Goal: Check status: Check status

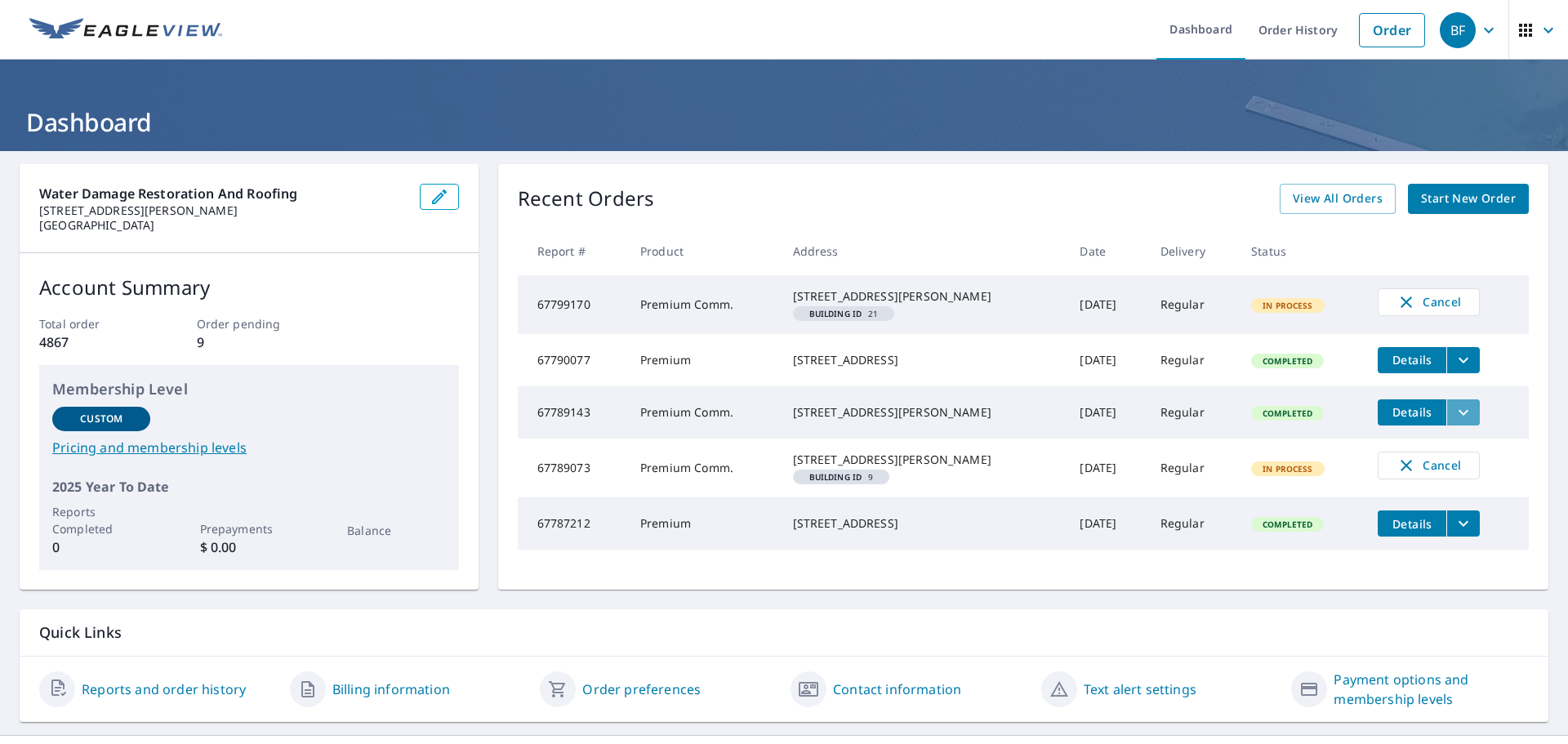
click at [1458, 415] on icon "filesDropdownBtn-67789143" at bounding box center [1463, 412] width 10 height 5
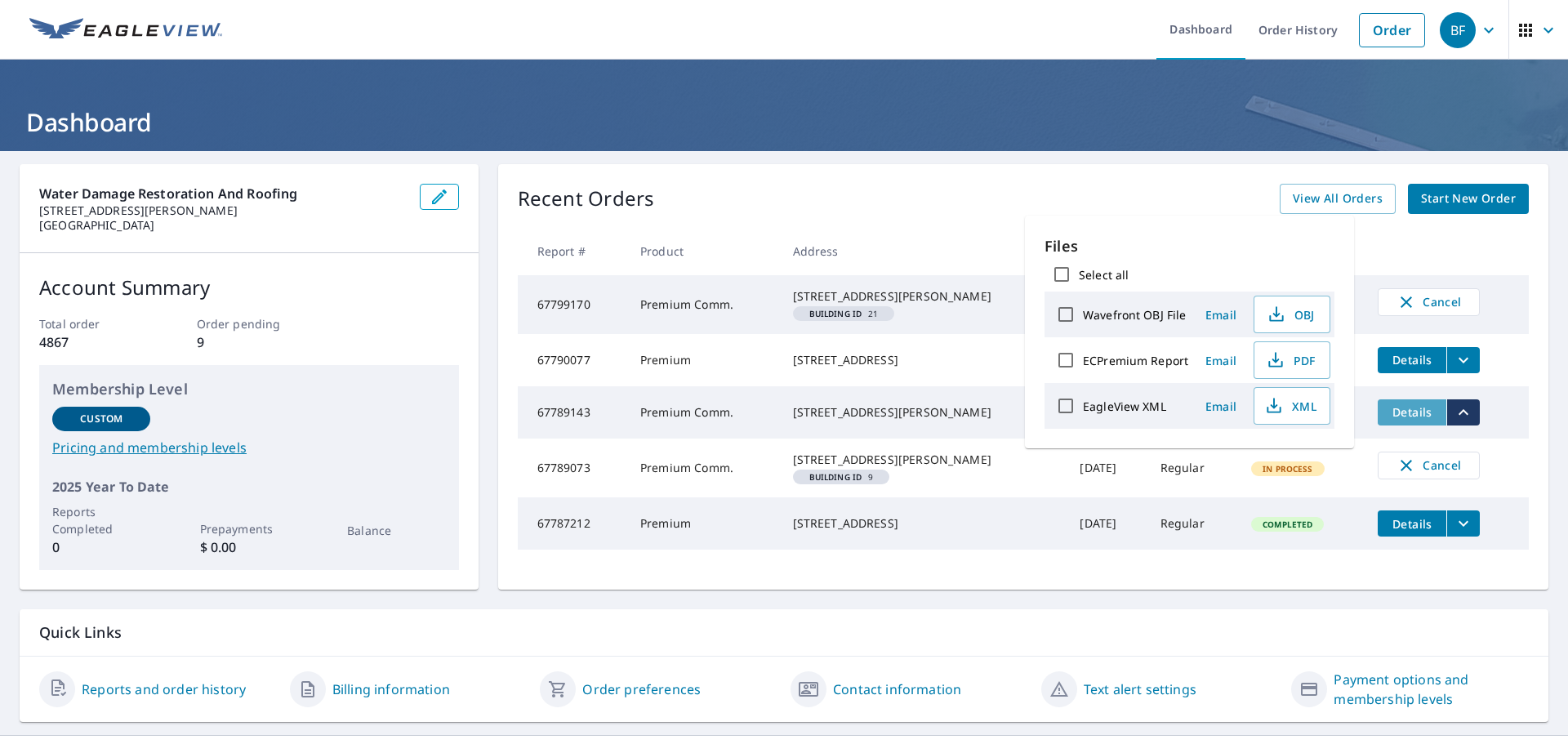
click at [1387, 420] on span "Details" at bounding box center [1412, 412] width 49 height 15
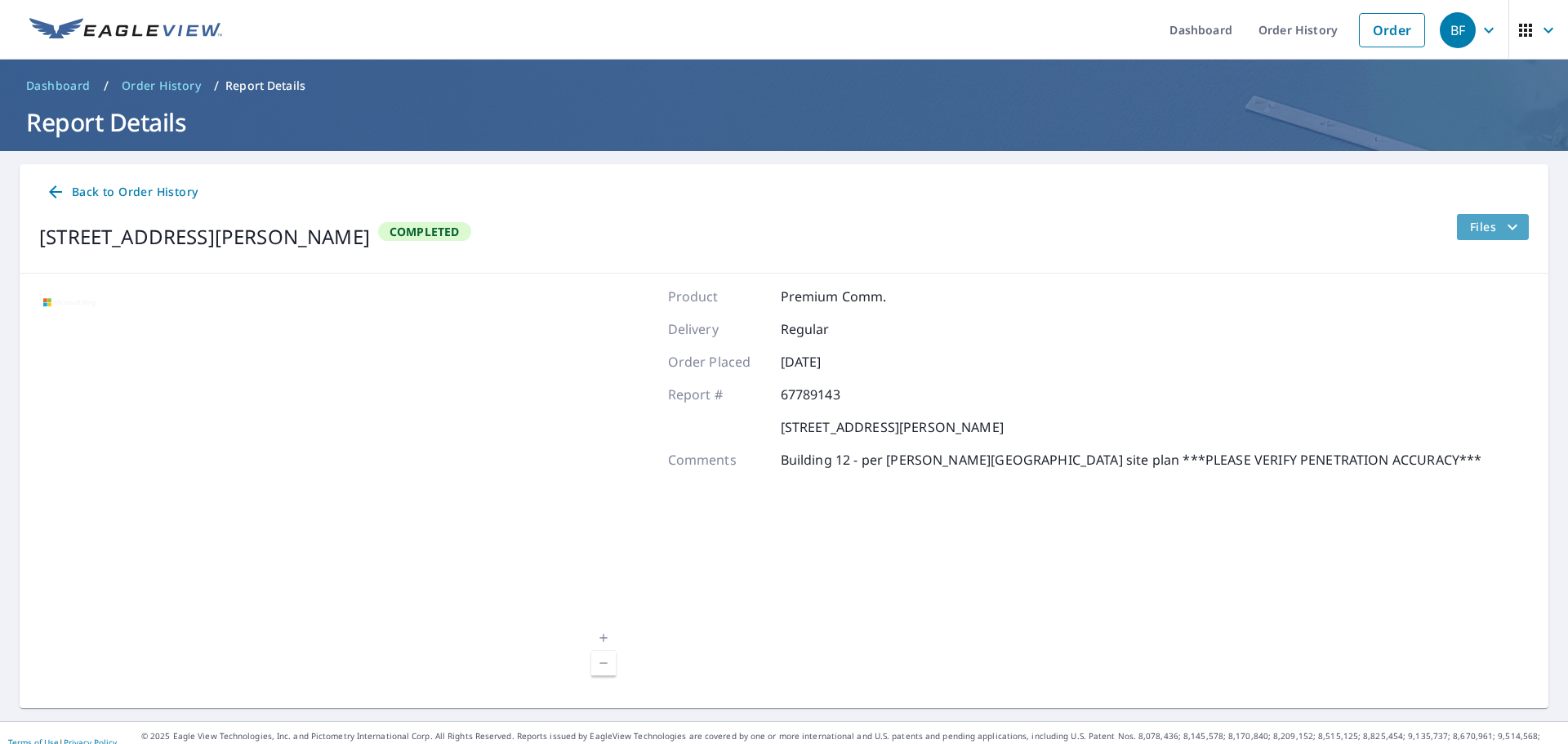
click at [1502, 226] on icon "filesDropdownBtn-67789143" at bounding box center [1512, 227] width 20 height 20
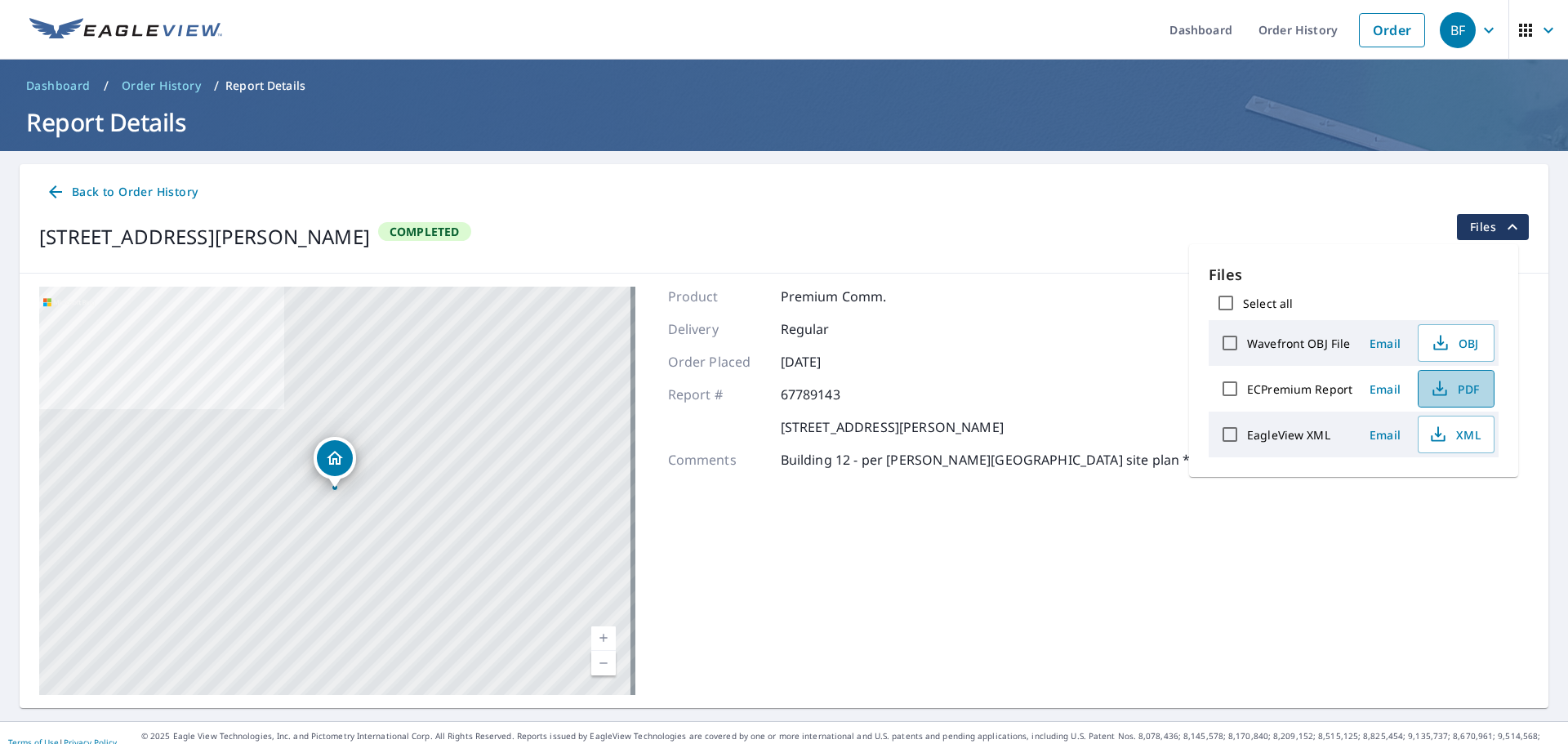
click at [1459, 389] on span "PDF" at bounding box center [1454, 389] width 52 height 20
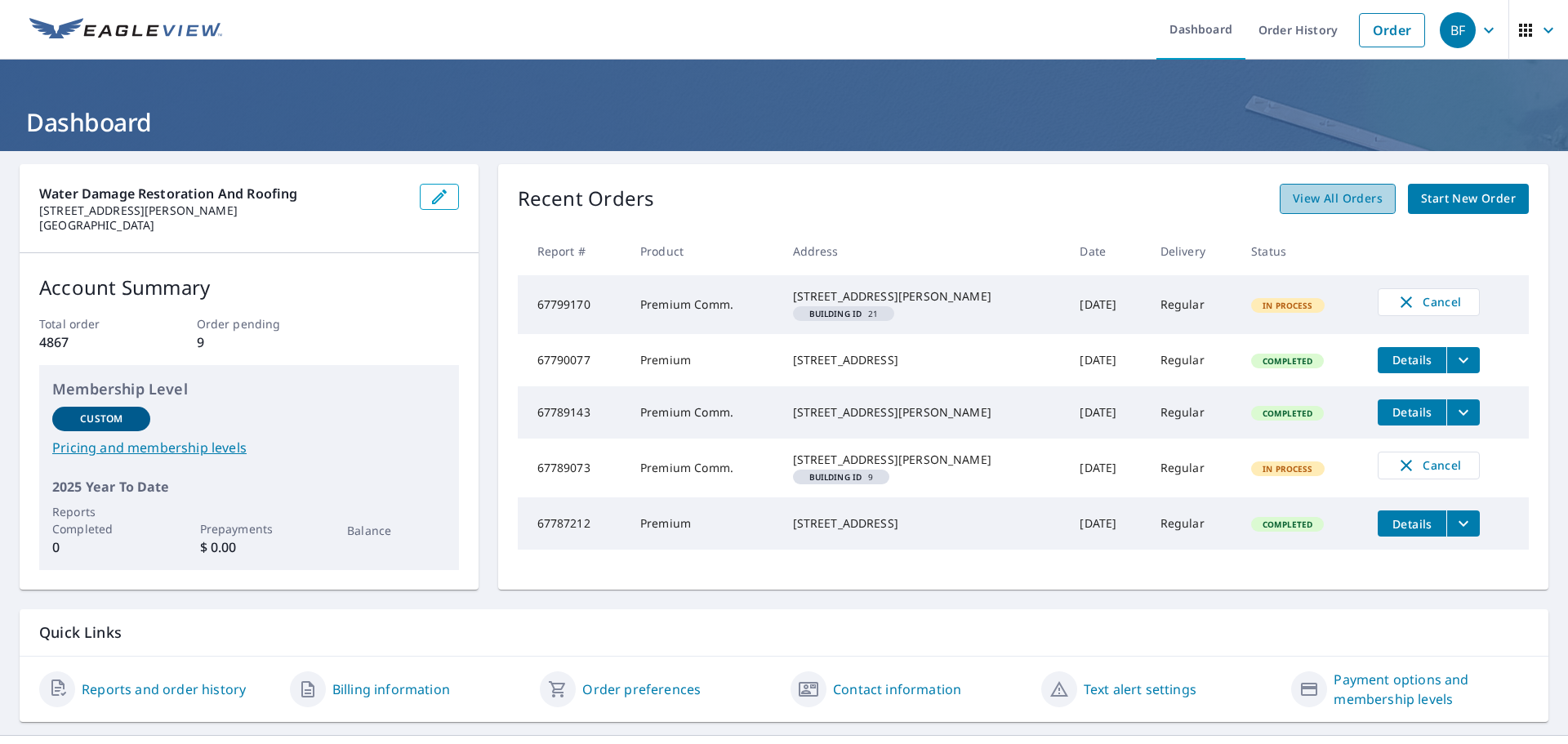
click at [1333, 201] on span "View All Orders" at bounding box center [1337, 199] width 90 height 21
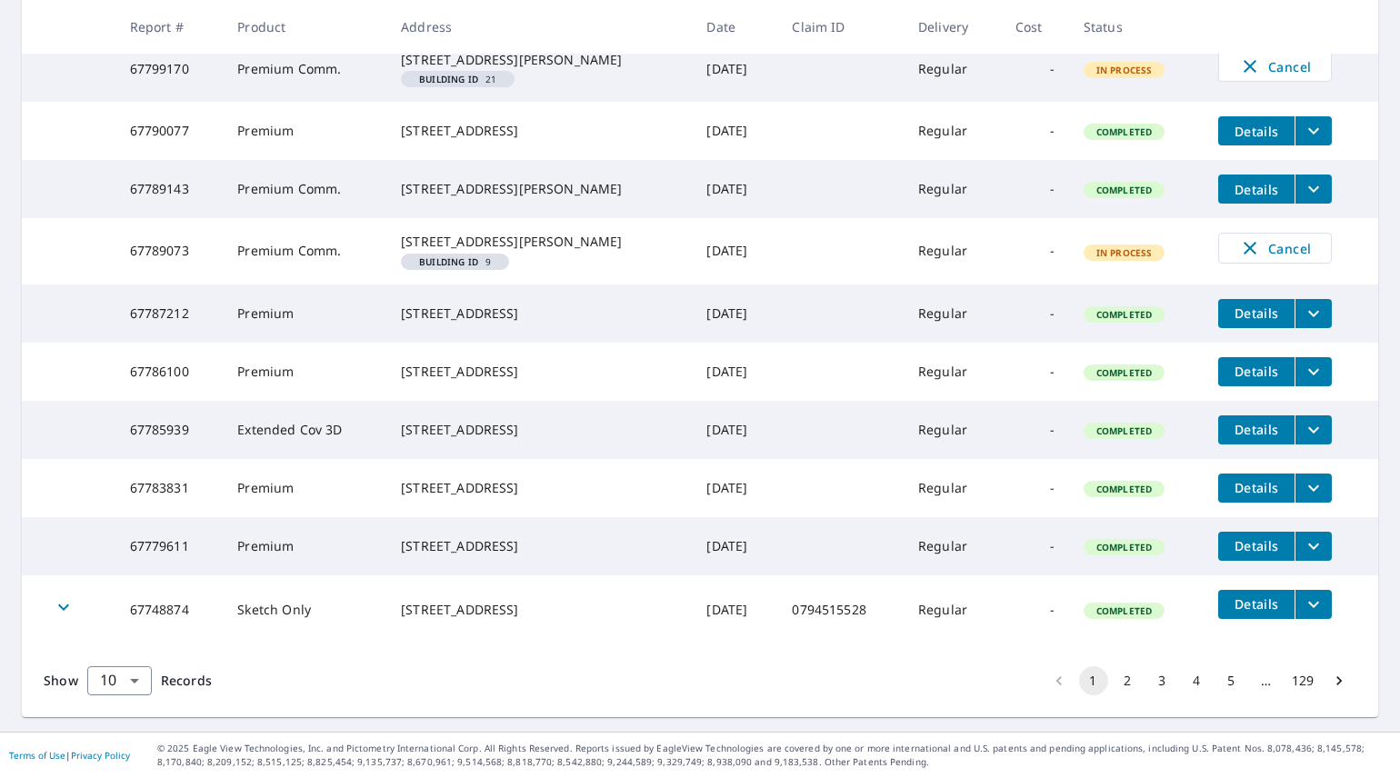
scroll to position [454, 0]
click at [1117, 684] on button "2" at bounding box center [1128, 681] width 29 height 29
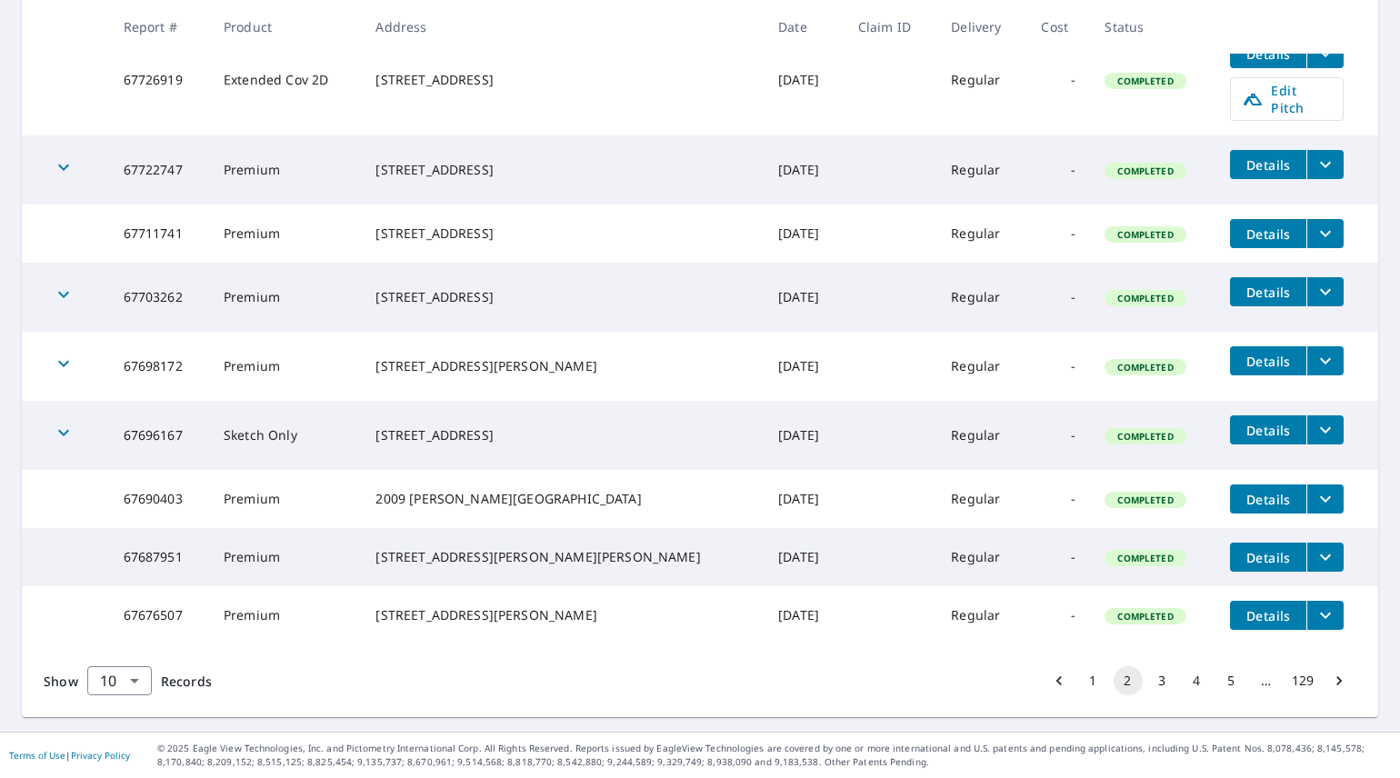
scroll to position [455, 0]
click at [1154, 691] on button "3" at bounding box center [1162, 681] width 29 height 29
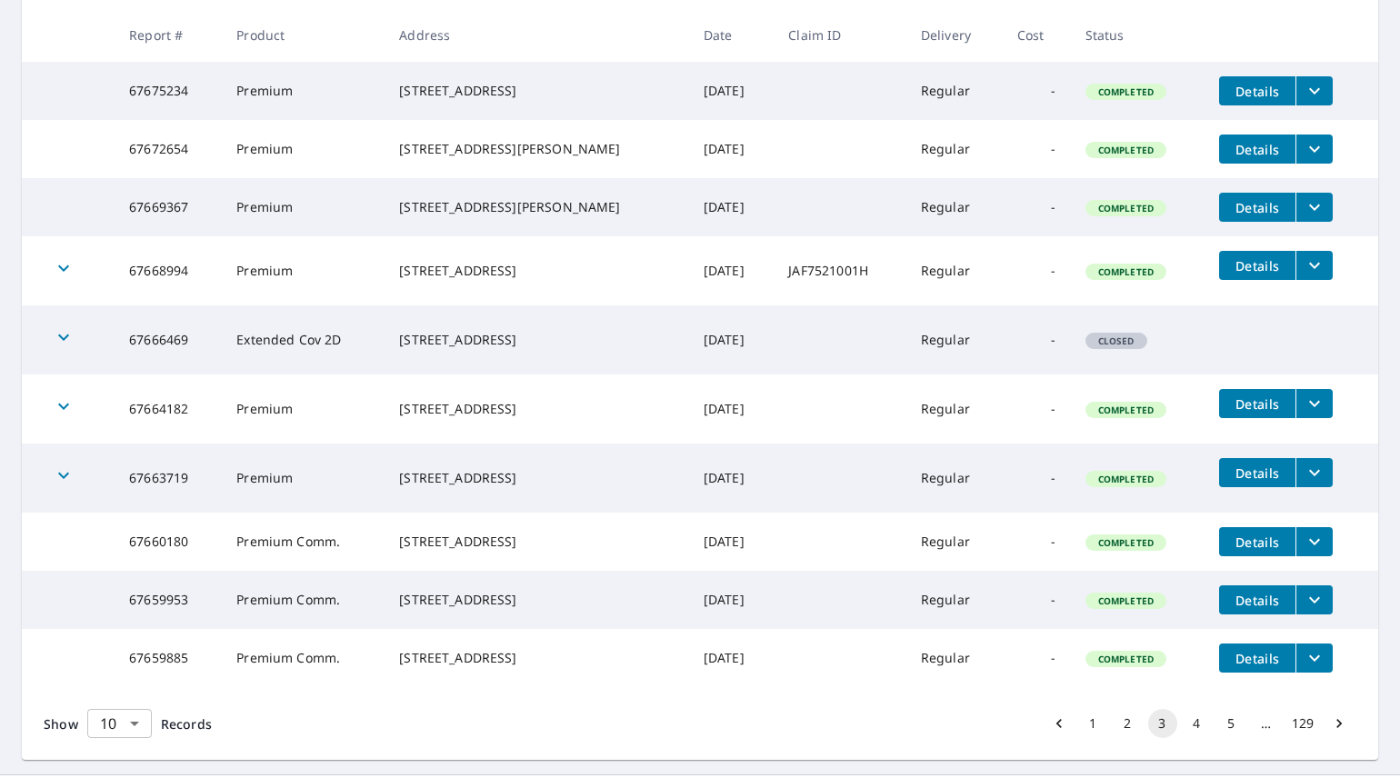
scroll to position [427, 0]
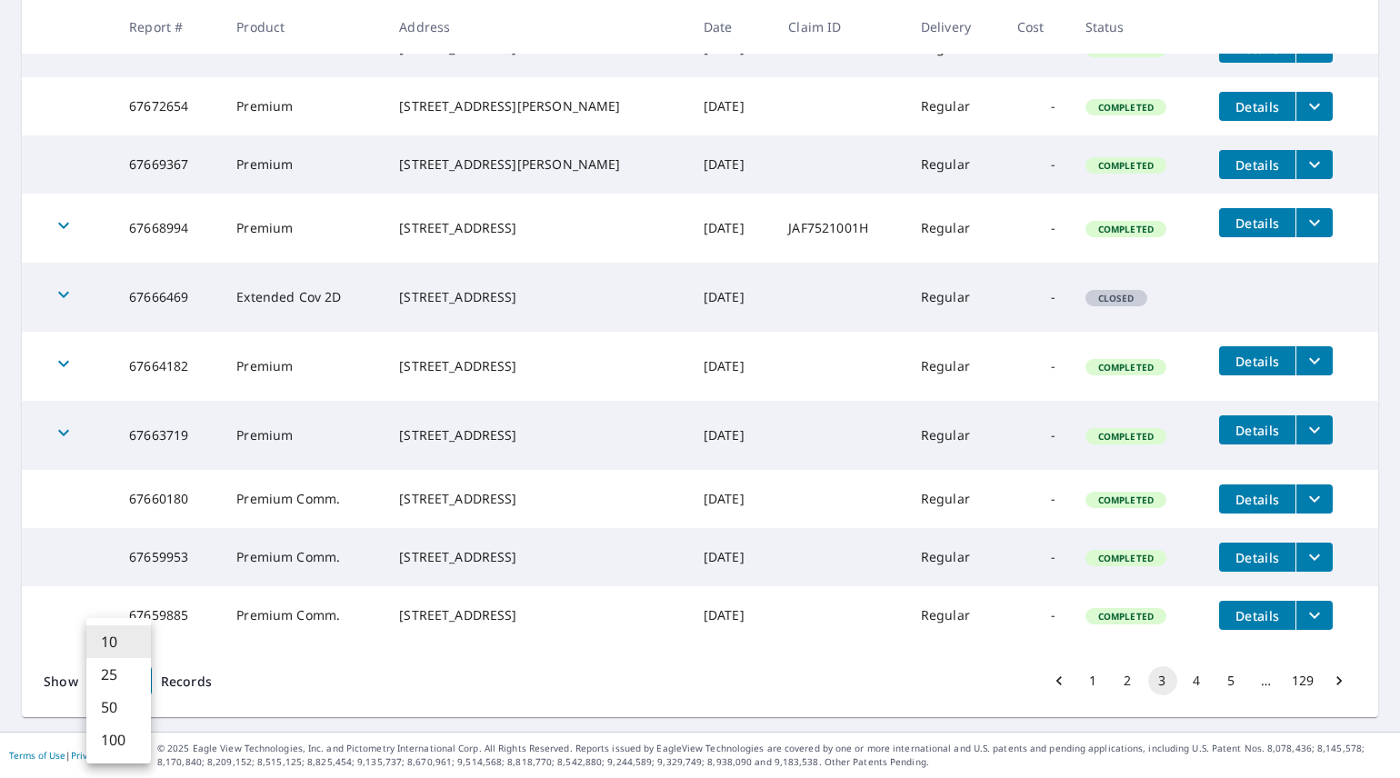
click at [134, 687] on body "BF BF Dashboard Order History Order BF Dashboard / Order History Order History …" at bounding box center [700, 389] width 1400 height 778
click at [119, 740] on li "100" at bounding box center [118, 740] width 65 height 33
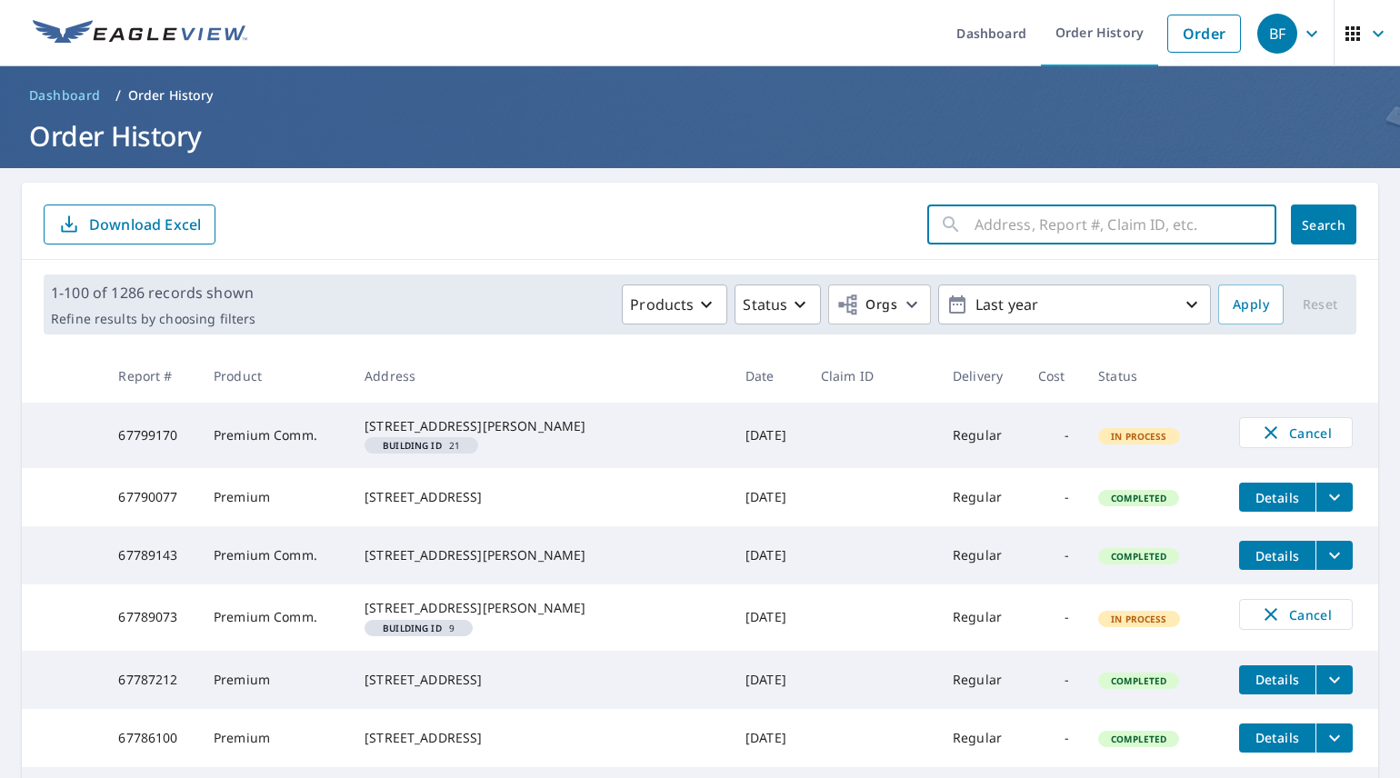
click at [987, 231] on input "text" at bounding box center [1126, 224] width 302 height 51
type input "2716"
click button "Search" at bounding box center [1323, 225] width 65 height 40
